Goal: Use online tool/utility: Utilize a website feature to perform a specific function

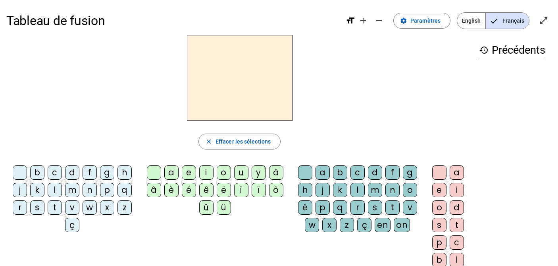
click at [206, 174] on div "i" at bounding box center [206, 172] width 14 height 14
click at [358, 192] on div "l" at bounding box center [358, 190] width 14 height 14
click at [70, 189] on div "m" at bounding box center [72, 190] width 14 height 14
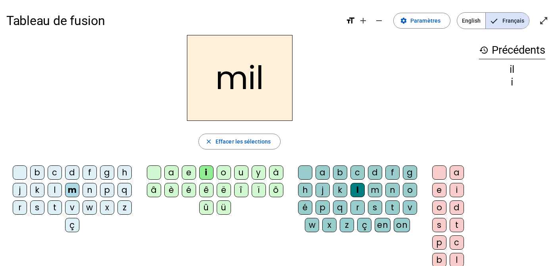
click at [70, 172] on div "d" at bounding box center [72, 172] width 14 height 14
click at [54, 210] on div "t" at bounding box center [55, 207] width 14 height 14
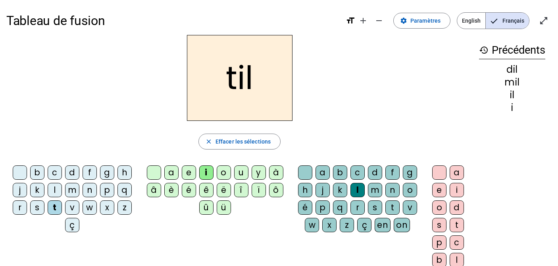
click at [20, 187] on div "j" at bounding box center [20, 190] width 14 height 14
click at [51, 190] on div "l" at bounding box center [55, 190] width 14 height 14
click at [459, 174] on div "a" at bounding box center [457, 172] width 14 height 14
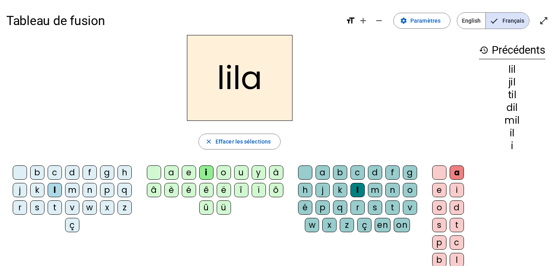
click at [441, 210] on div "o" at bounding box center [440, 207] width 14 height 14
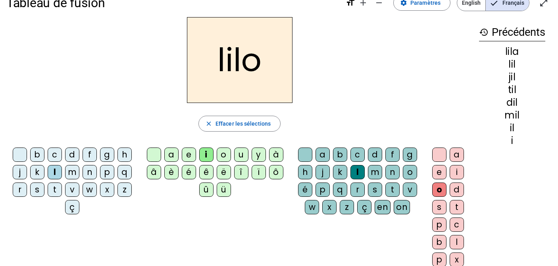
scroll to position [15, 0]
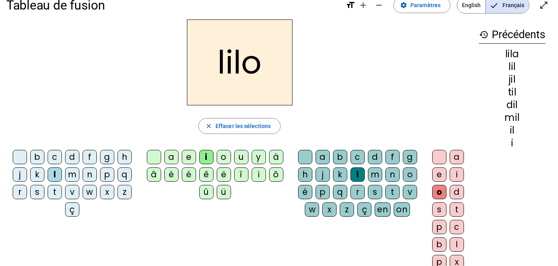
click at [171, 159] on div "a" at bounding box center [171, 157] width 14 height 14
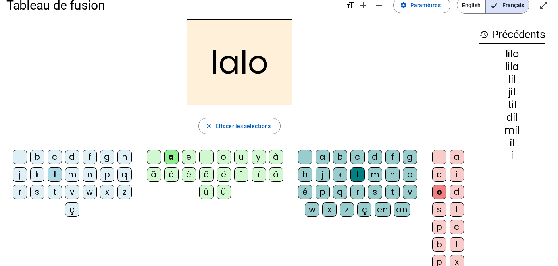
click at [224, 157] on div "o" at bounding box center [224, 157] width 14 height 14
click at [237, 161] on div "u" at bounding box center [241, 157] width 14 height 14
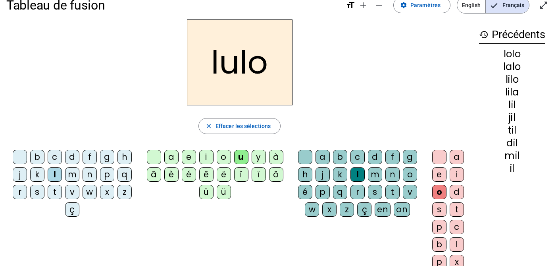
click at [191, 155] on div "e" at bounding box center [189, 157] width 14 height 14
click at [176, 159] on div "a" at bounding box center [171, 157] width 14 height 14
click at [377, 175] on div "m" at bounding box center [375, 174] width 14 height 14
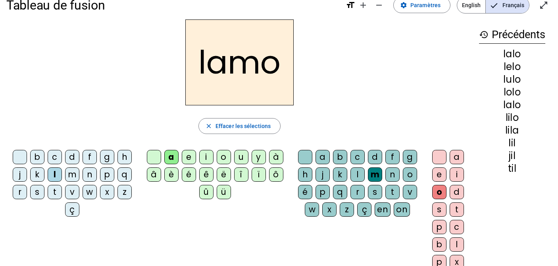
click at [390, 191] on div "t" at bounding box center [393, 192] width 14 height 14
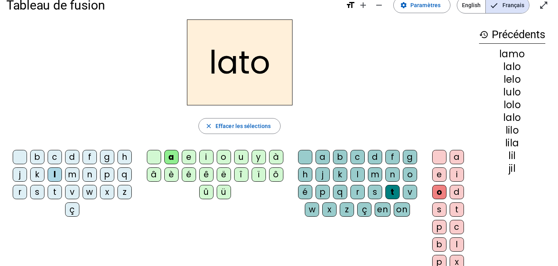
click at [321, 174] on div "j" at bounding box center [323, 174] width 14 height 14
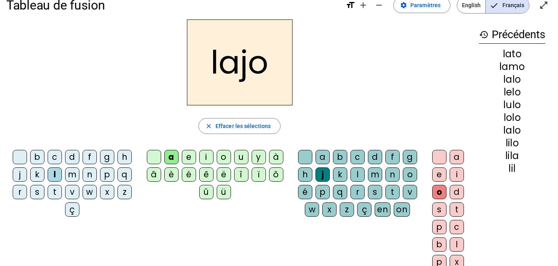
click at [392, 191] on div "t" at bounding box center [393, 192] width 14 height 14
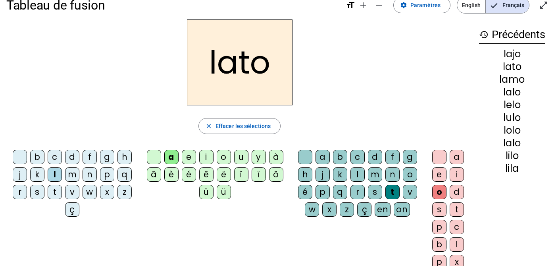
click at [457, 161] on div "a" at bounding box center [457, 157] width 14 height 14
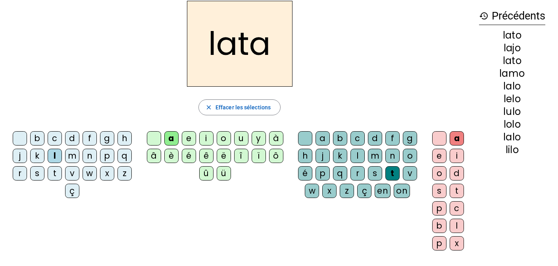
scroll to position [35, 0]
click at [458, 155] on div "i" at bounding box center [457, 155] width 14 height 14
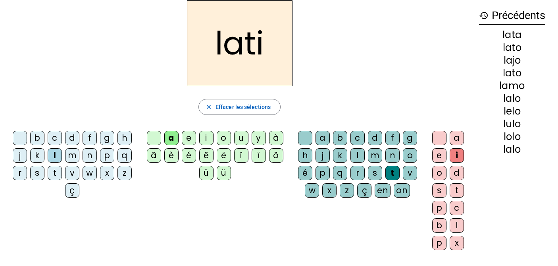
click at [437, 172] on div "o" at bounding box center [440, 173] width 14 height 14
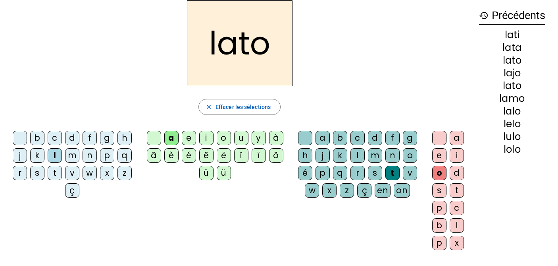
click at [436, 151] on div "e" at bounding box center [440, 155] width 14 height 14
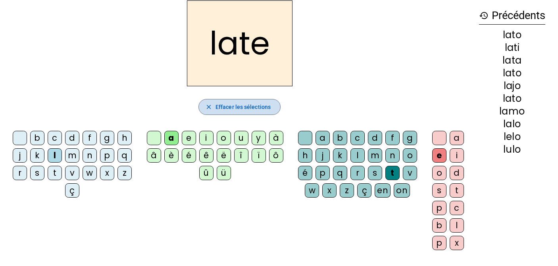
click at [249, 108] on span "Effacer les sélections" at bounding box center [243, 107] width 55 height 10
